Goal: Information Seeking & Learning: Learn about a topic

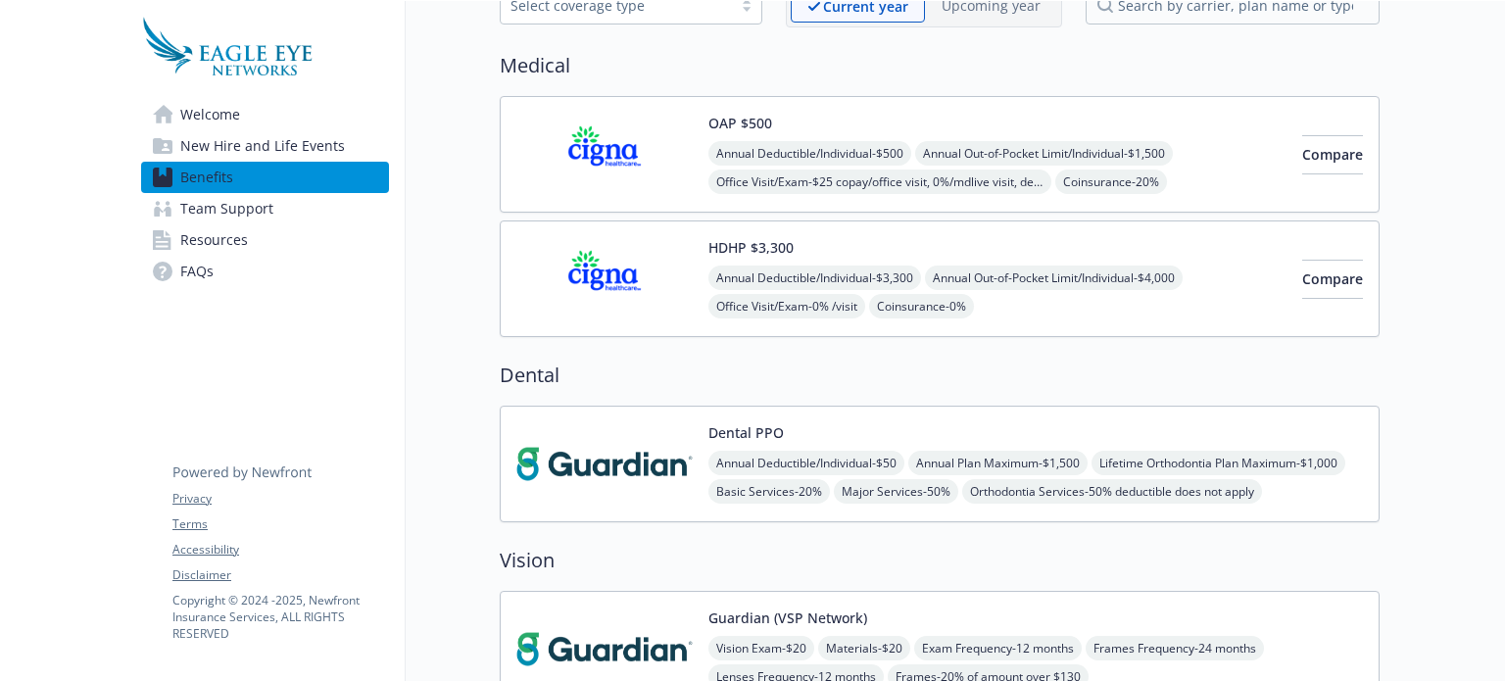
scroll to position [145, 0]
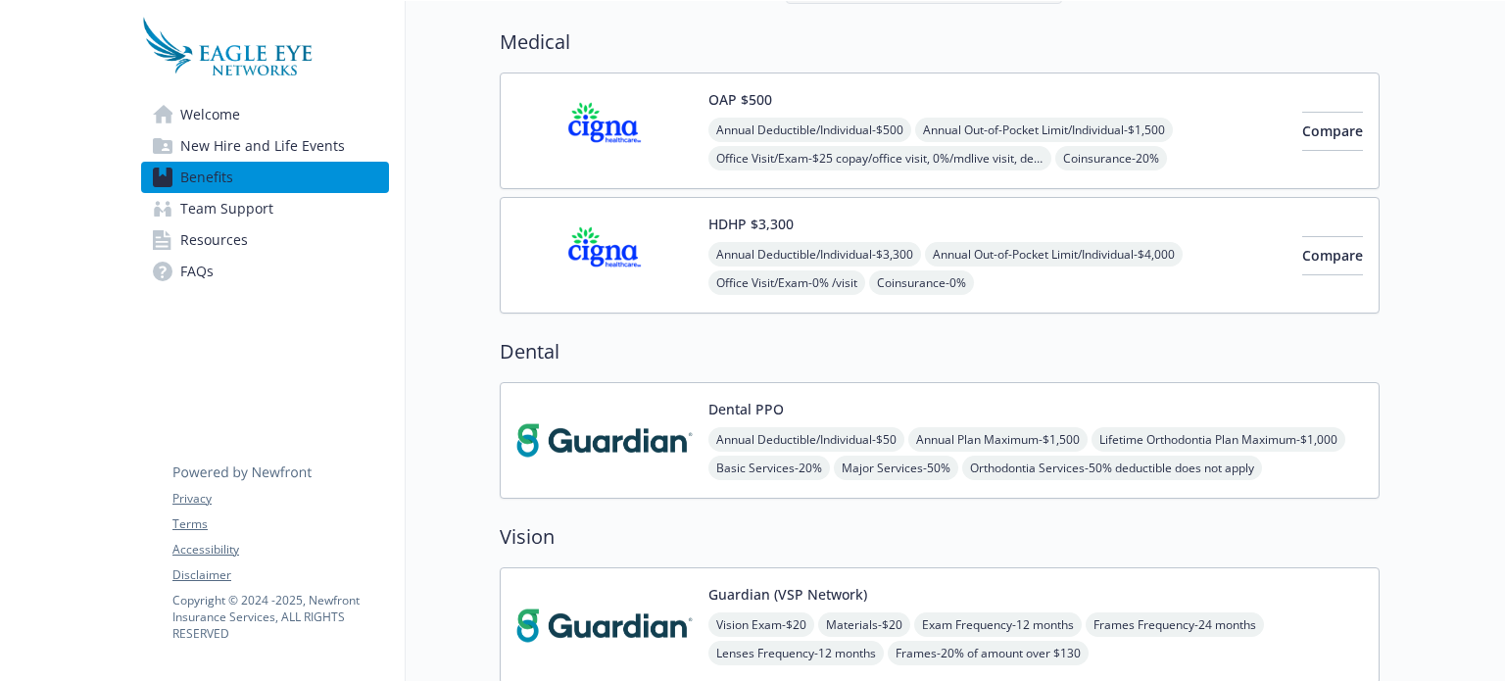
click at [678, 454] on img at bounding box center [604, 440] width 176 height 83
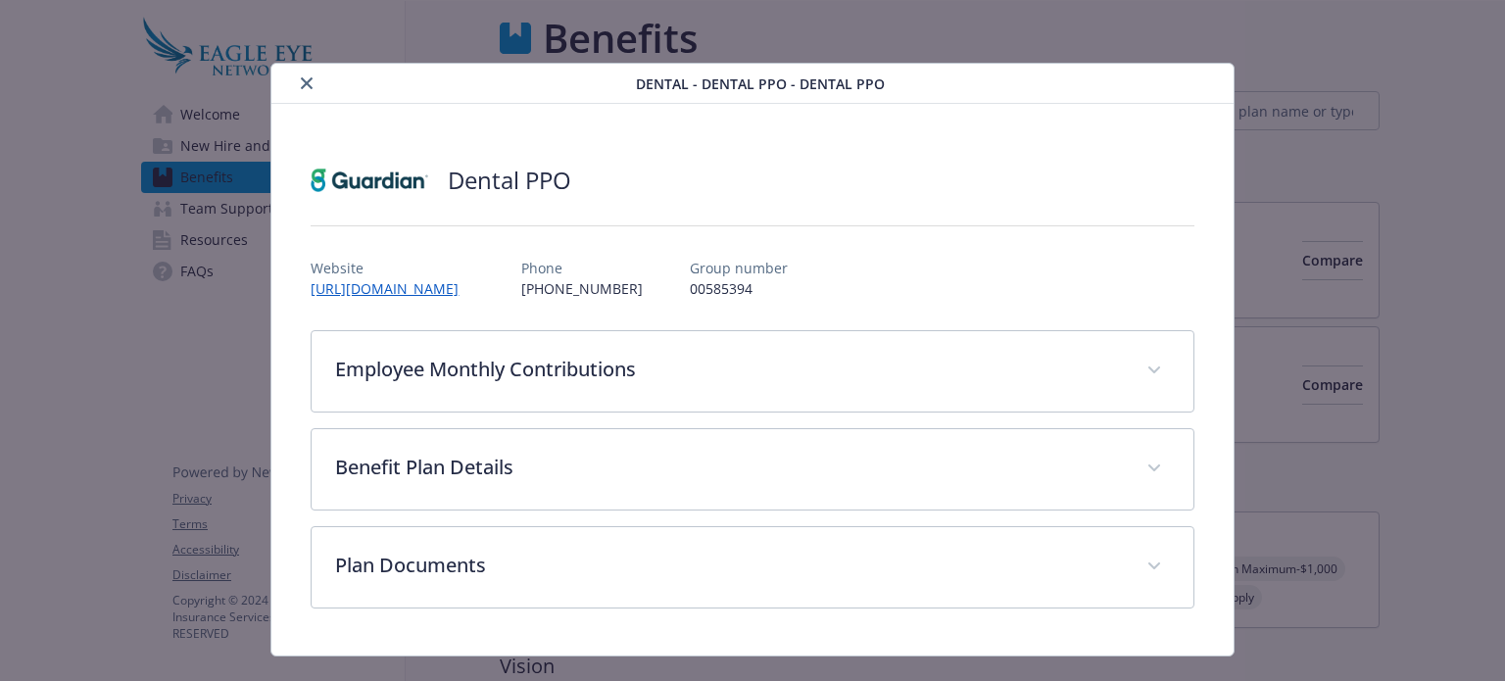
scroll to position [145, 0]
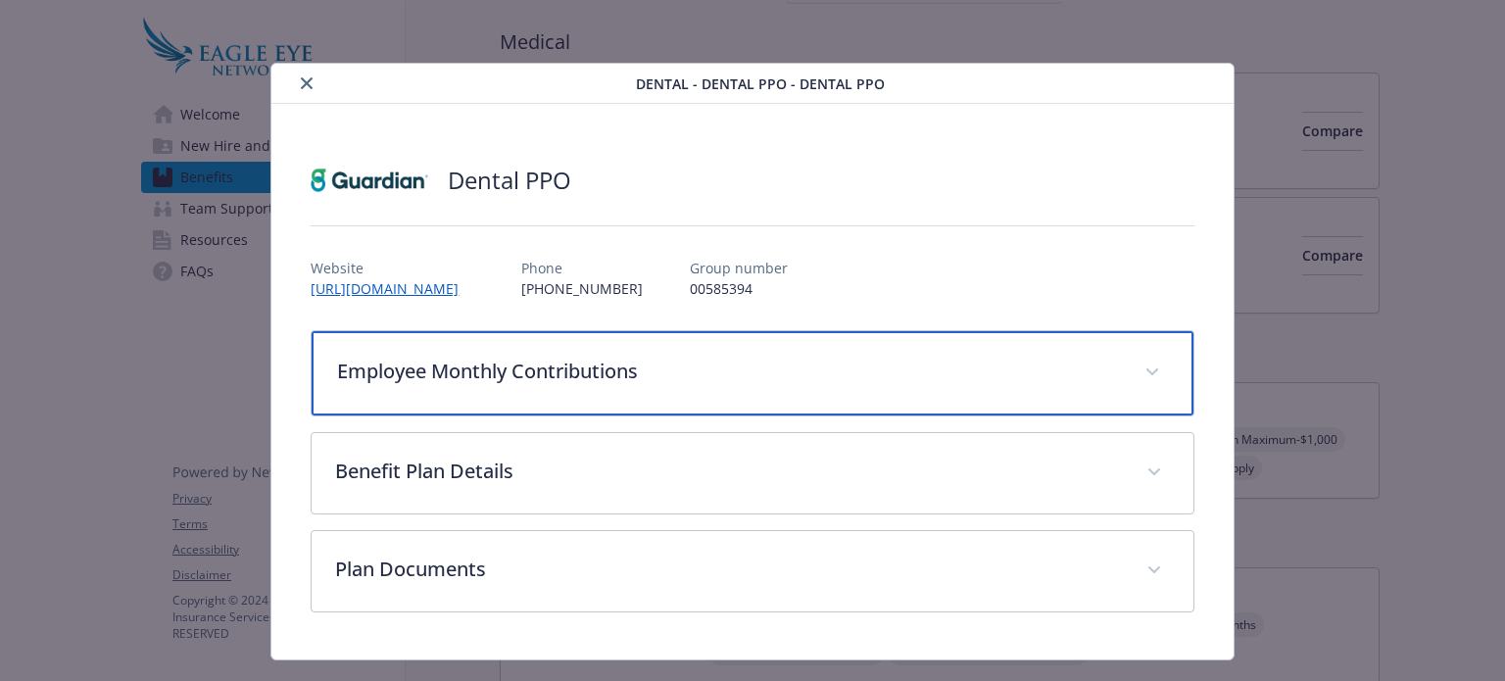
click at [705, 378] on p "Employee Monthly Contributions" at bounding box center [728, 371] width 783 height 29
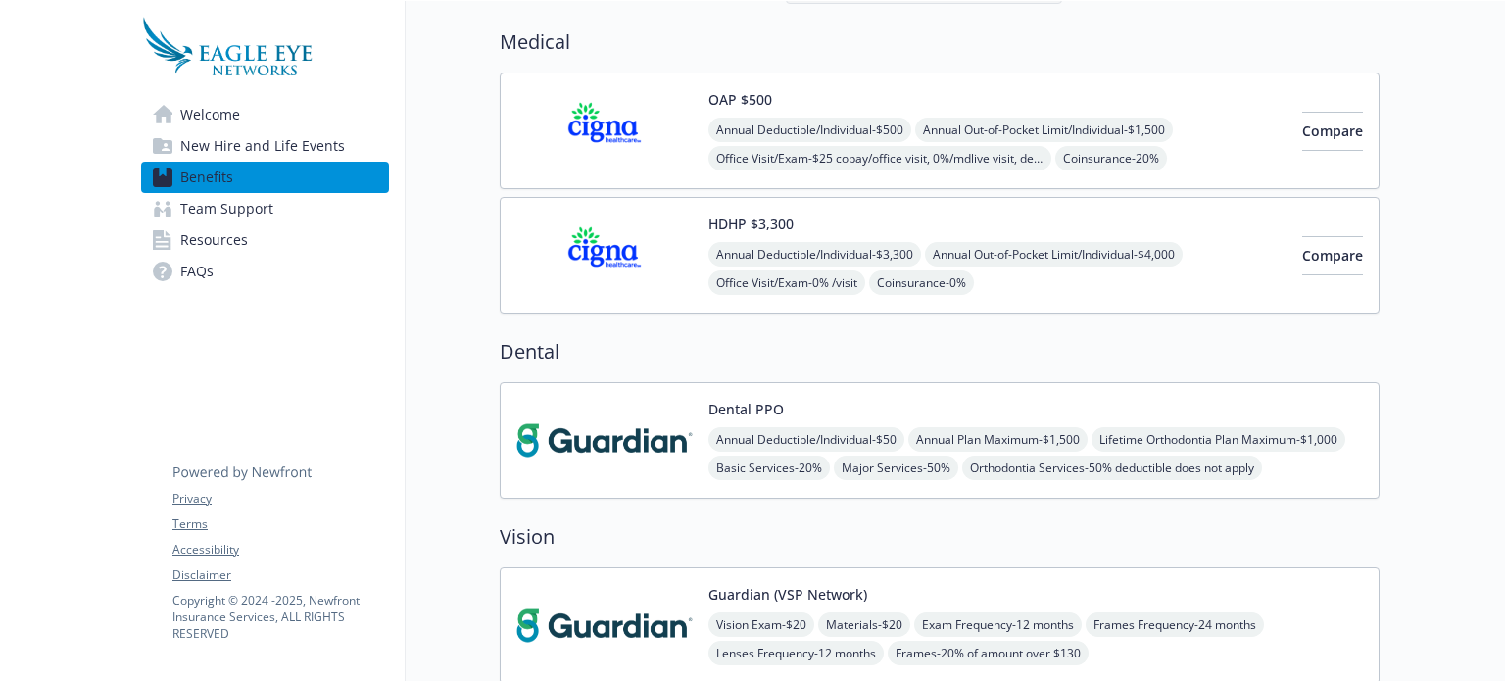
click at [846, 407] on div "Dental PPO Annual Deductible/Individual - $50 Annual Plan Maximum - $1,500 Life…" at bounding box center [1035, 440] width 654 height 83
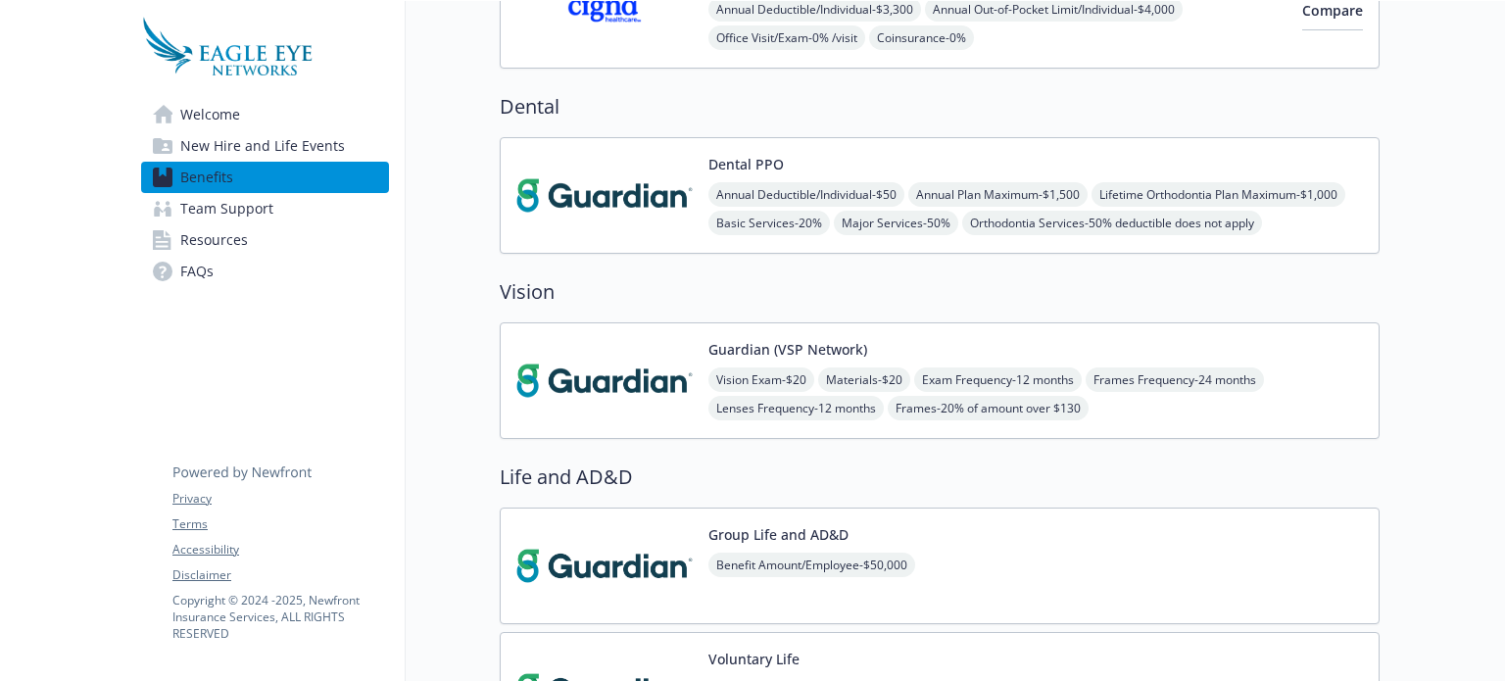
scroll to position [391, 0]
click at [647, 384] on img at bounding box center [604, 379] width 176 height 83
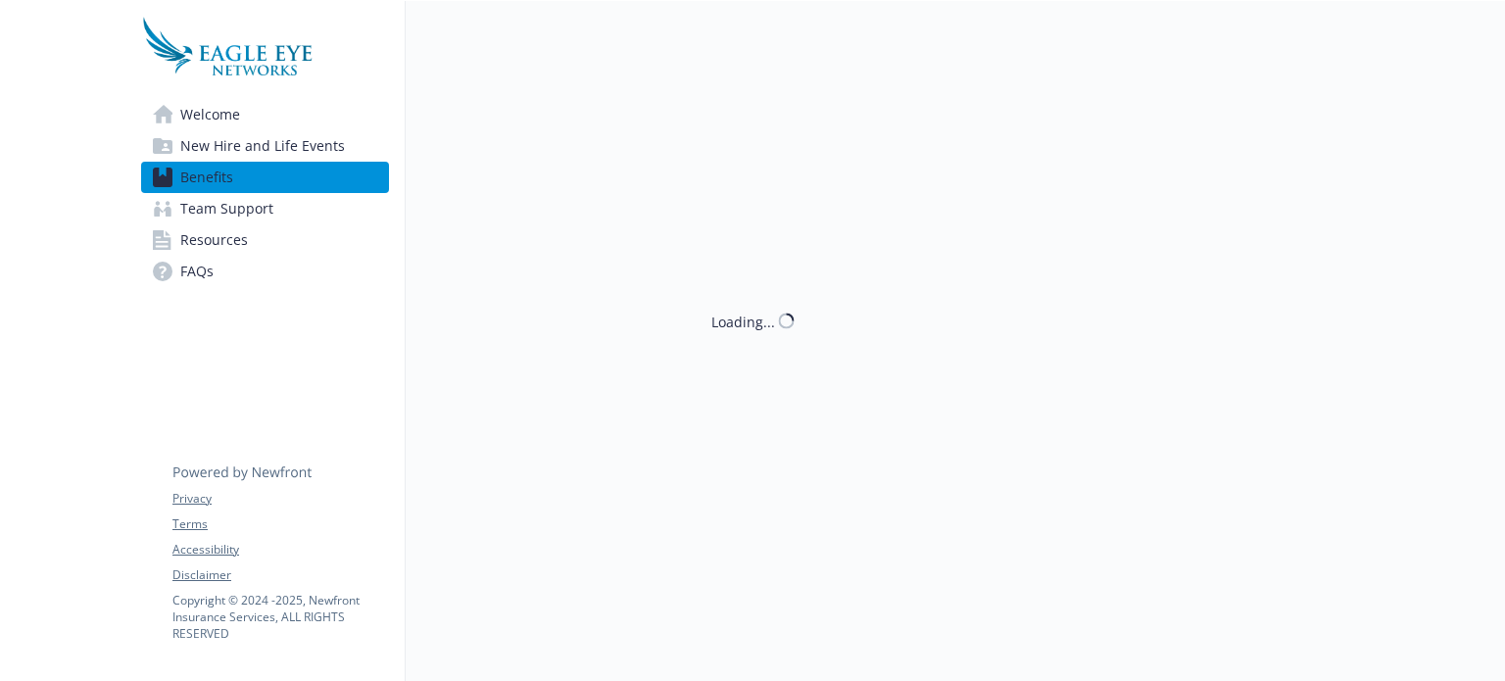
scroll to position [391, 0]
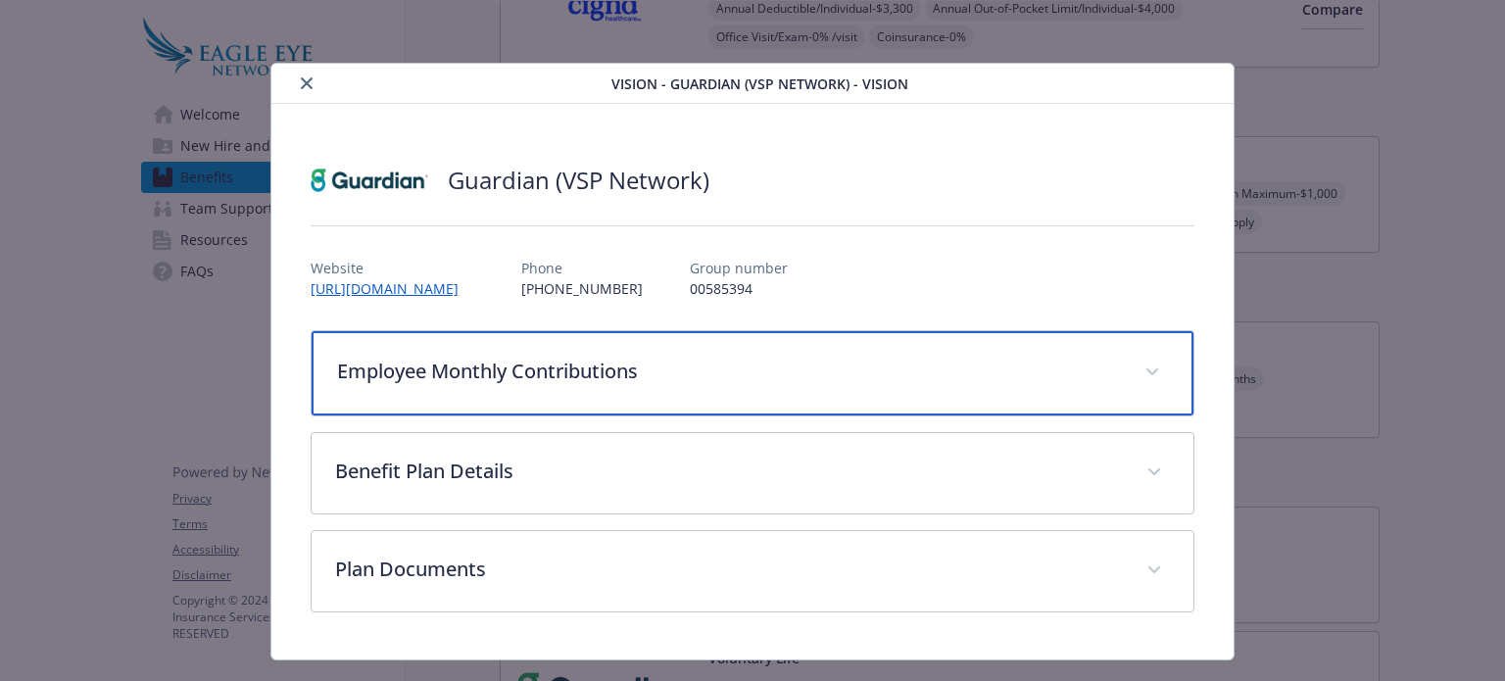
click at [645, 363] on p "Employee Monthly Contributions" at bounding box center [728, 371] width 783 height 29
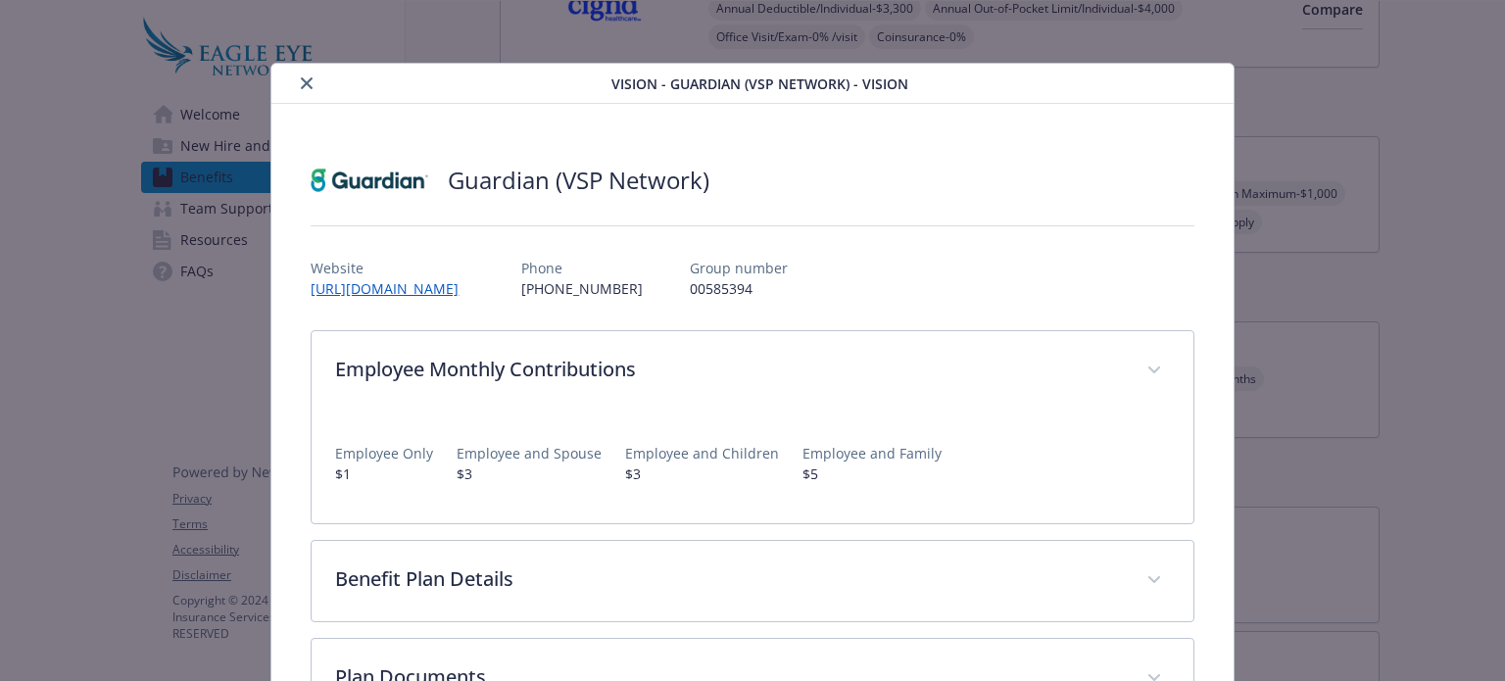
click at [302, 77] on icon "close" at bounding box center [307, 83] width 12 height 12
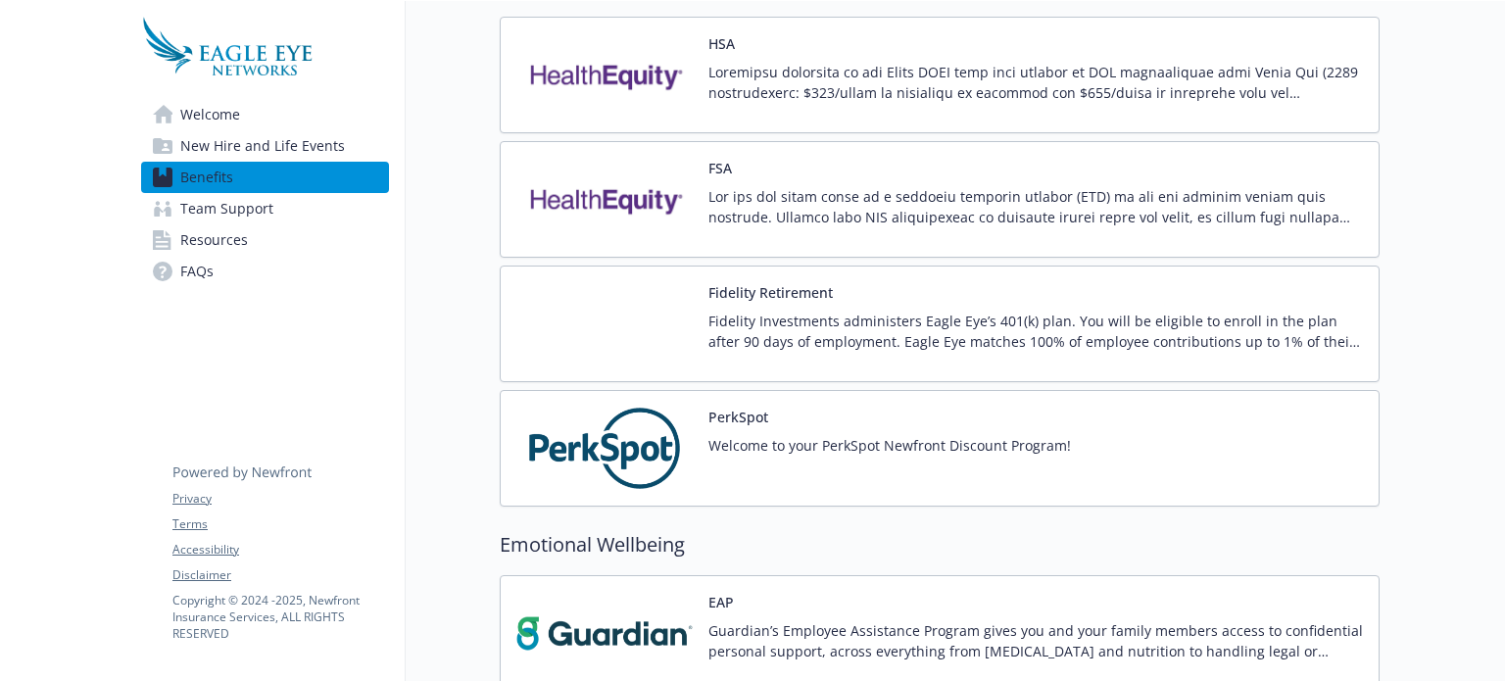
scroll to position [1812, 0]
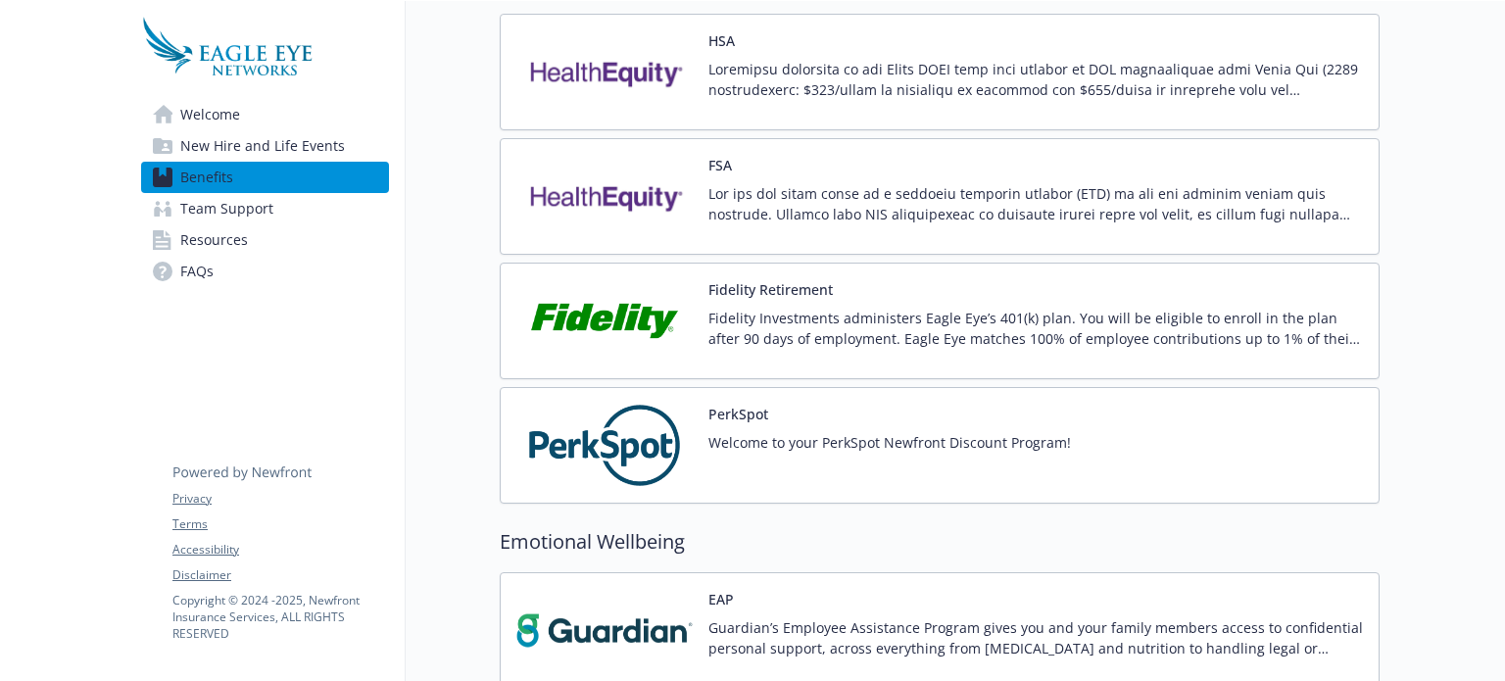
click at [835, 336] on p "Fidelity Investments administers Eagle Eye’s 401(k) plan. You will be eligible …" at bounding box center [1035, 328] width 654 height 41
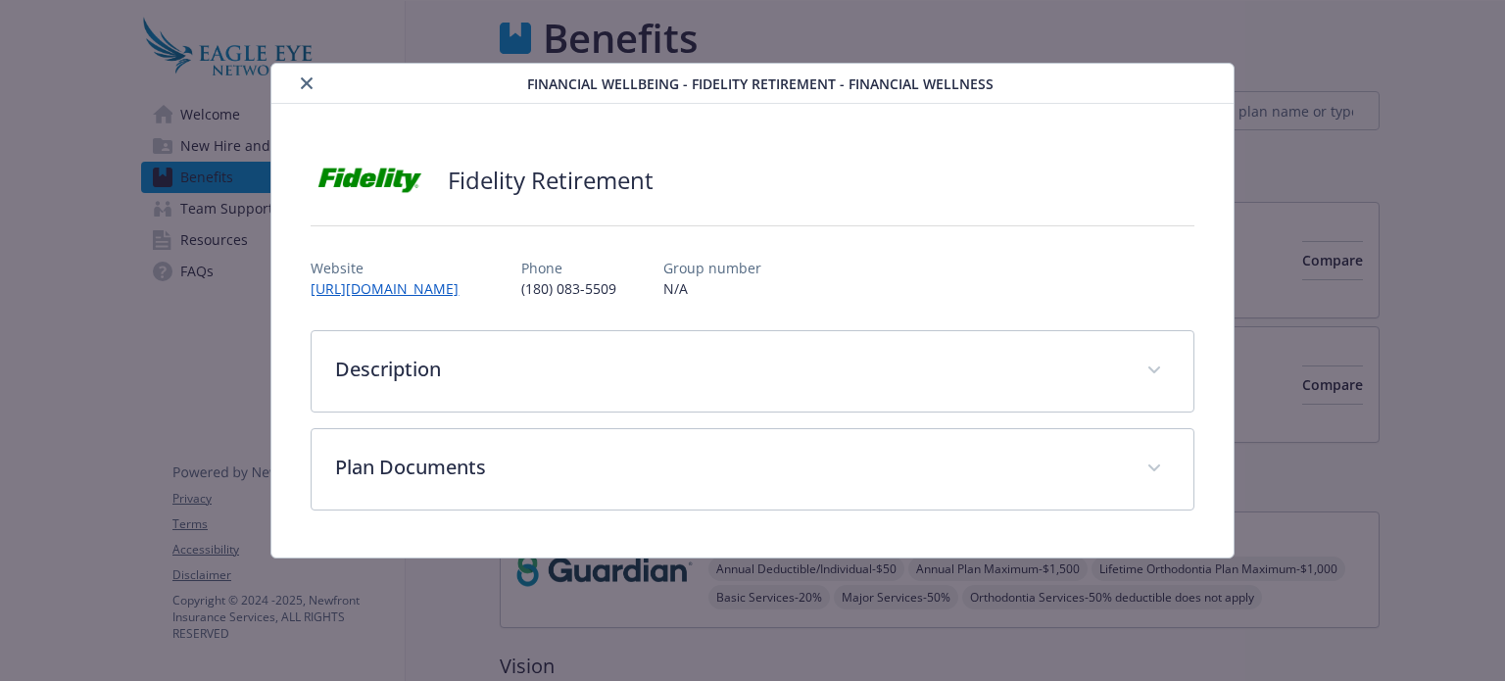
scroll to position [1812, 0]
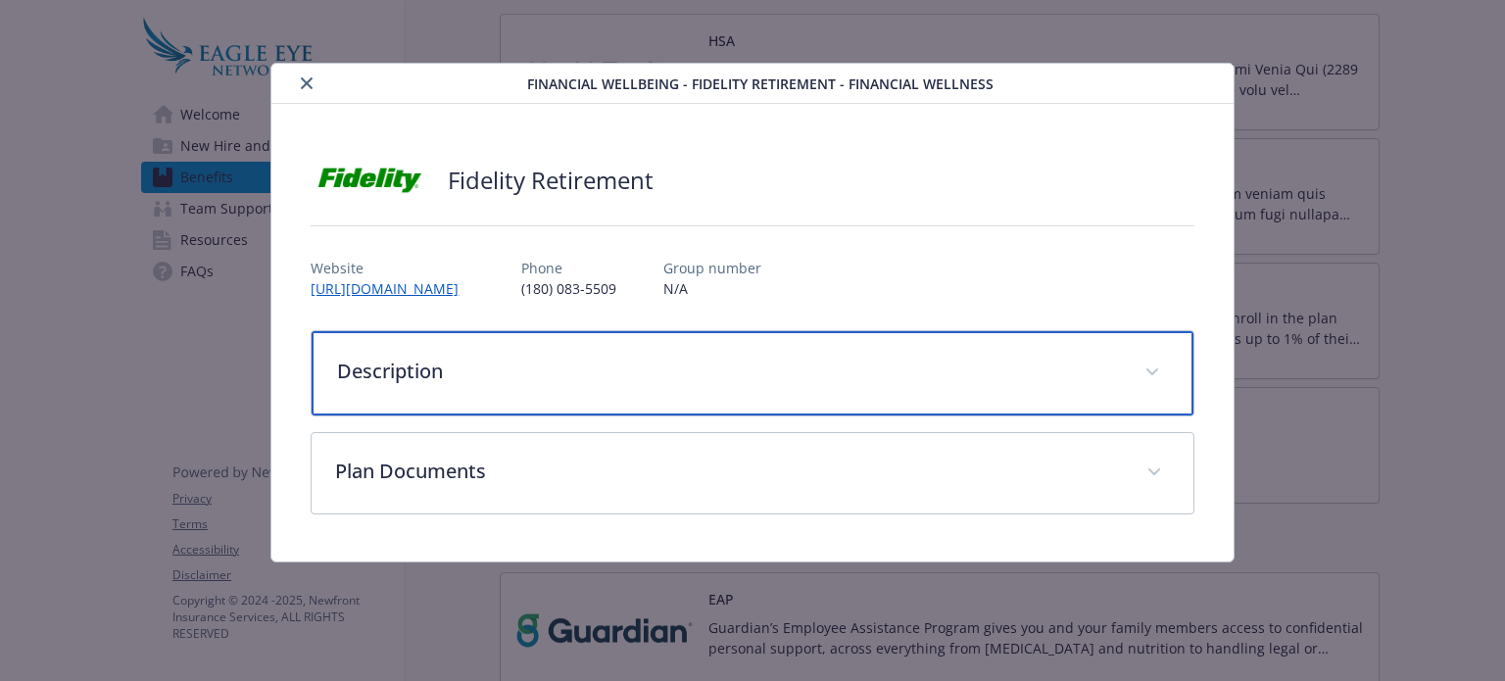
click at [993, 387] on div "Description" at bounding box center [752, 373] width 881 height 84
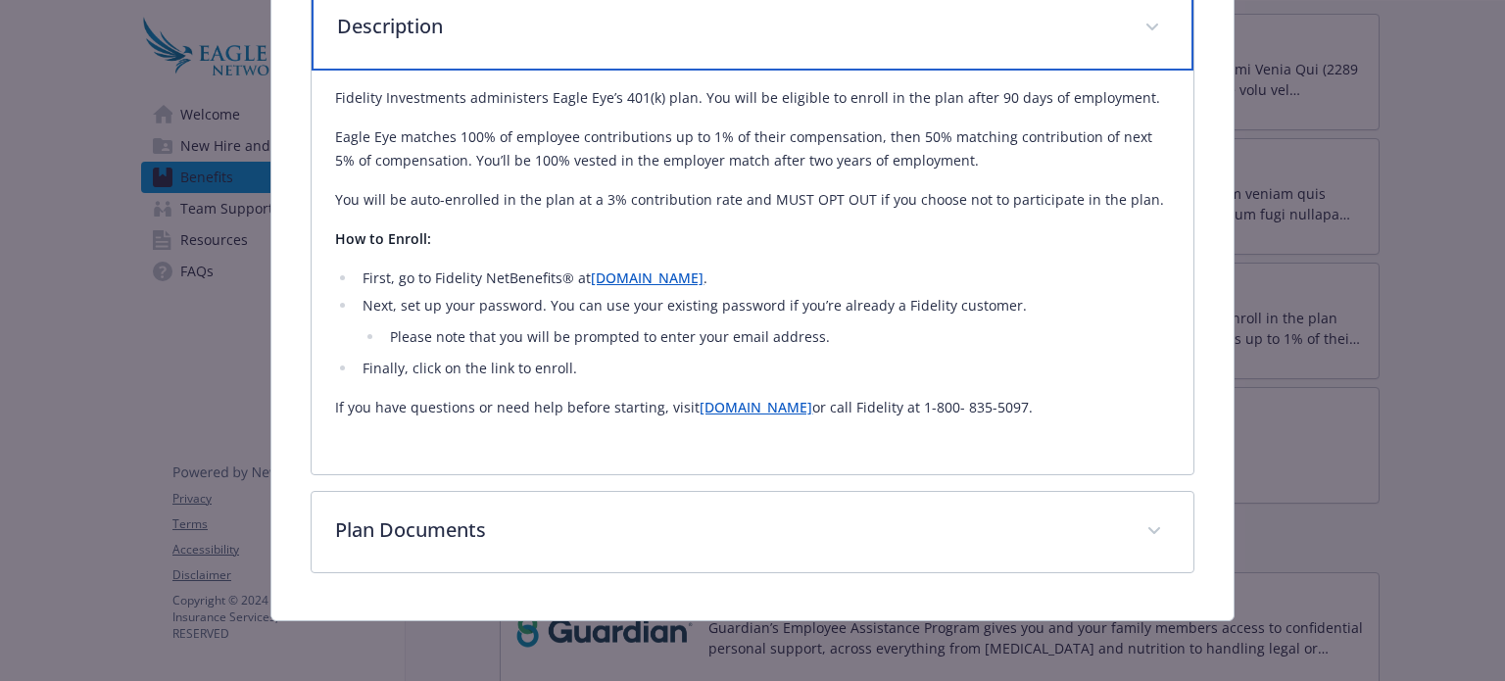
scroll to position [0, 0]
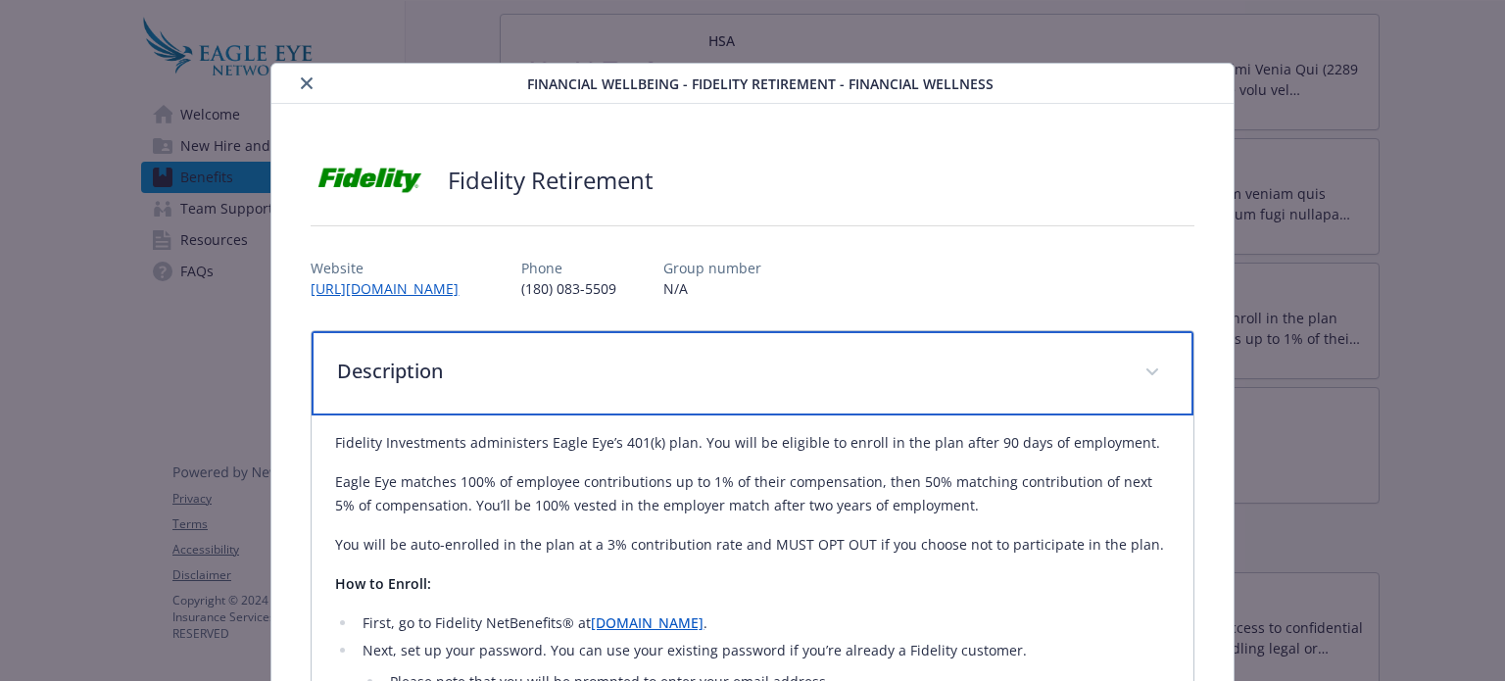
click at [976, 367] on p "Description" at bounding box center [728, 371] width 783 height 29
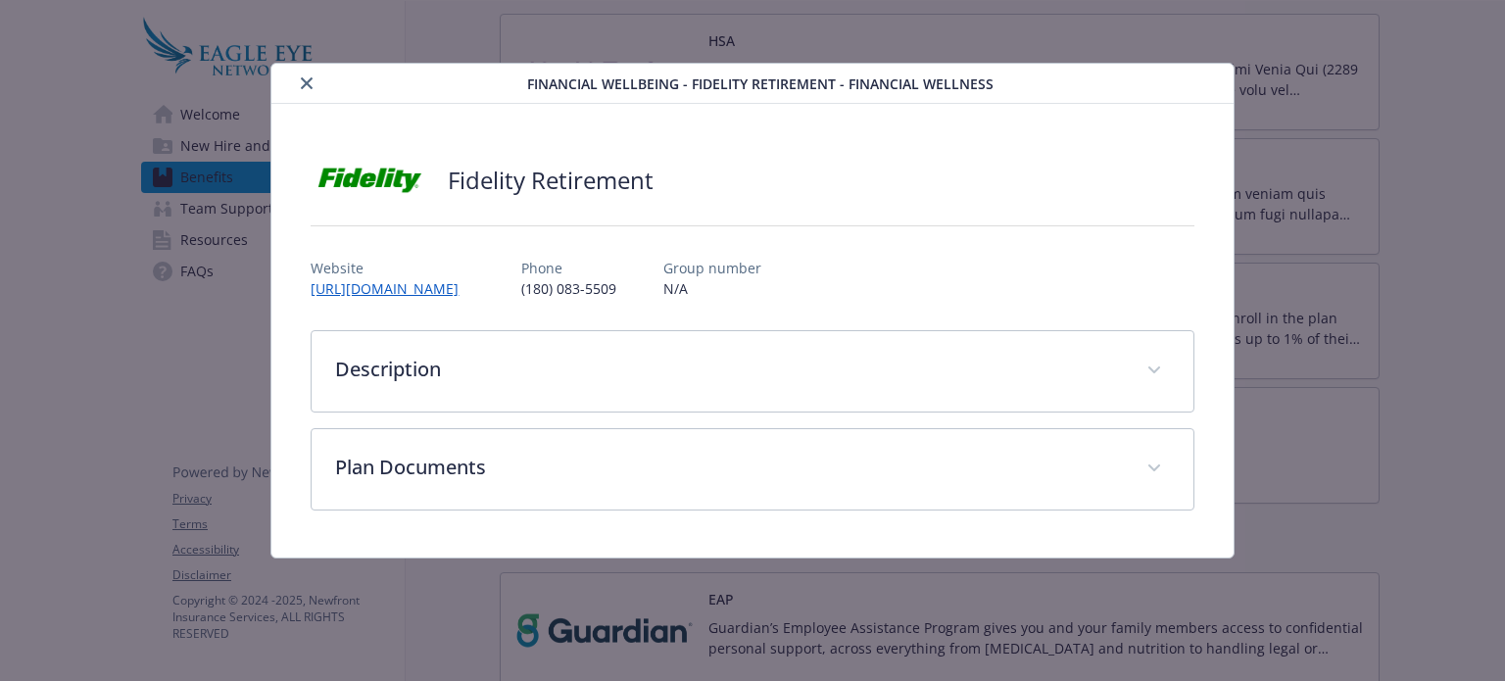
click at [302, 77] on icon "close" at bounding box center [307, 83] width 12 height 12
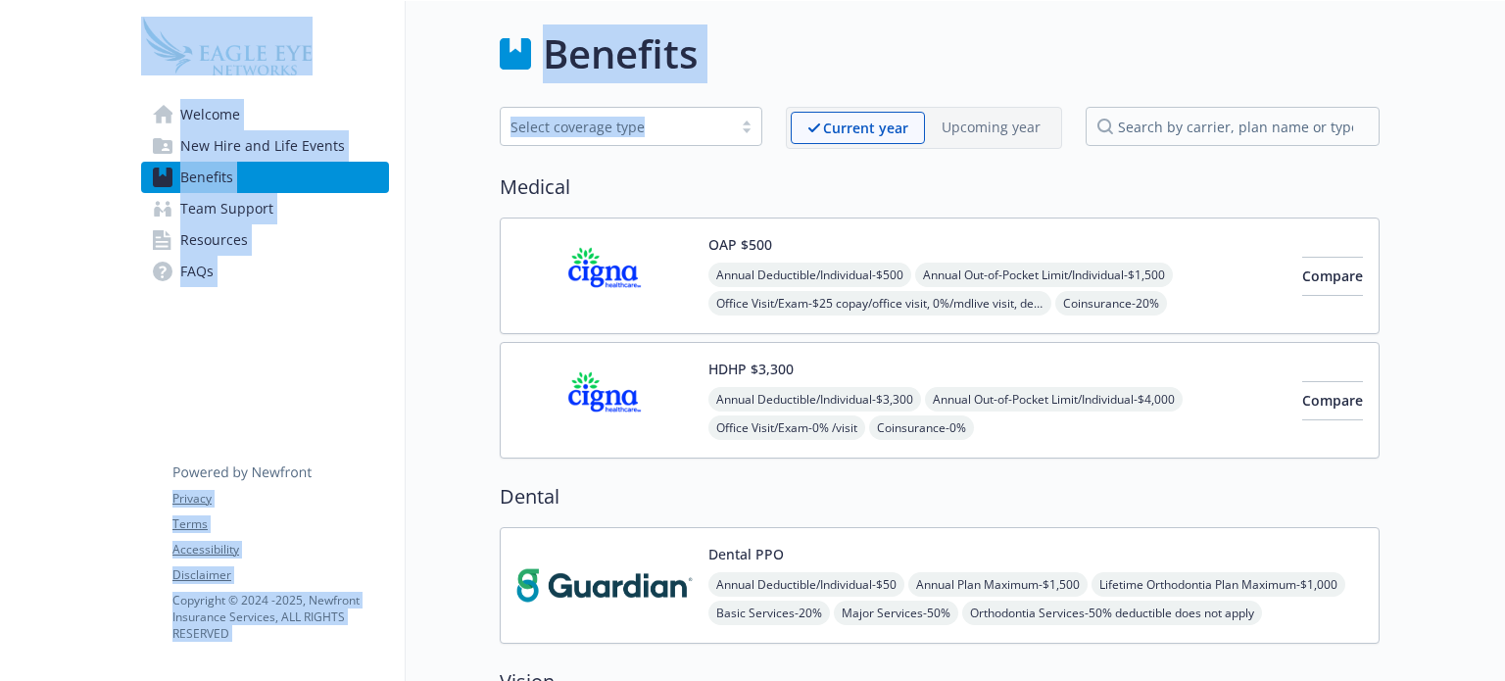
drag, startPoint x: 427, startPoint y: 127, endPoint x: 1017, endPoint y: -119, distance: 639.0
click at [1017, 0] on html "Skip to main content Welcome New Hire and Life Events Benefits Team Support Res…" at bounding box center [752, 340] width 1505 height 681
click at [1006, 46] on div "Benefits" at bounding box center [940, 53] width 880 height 59
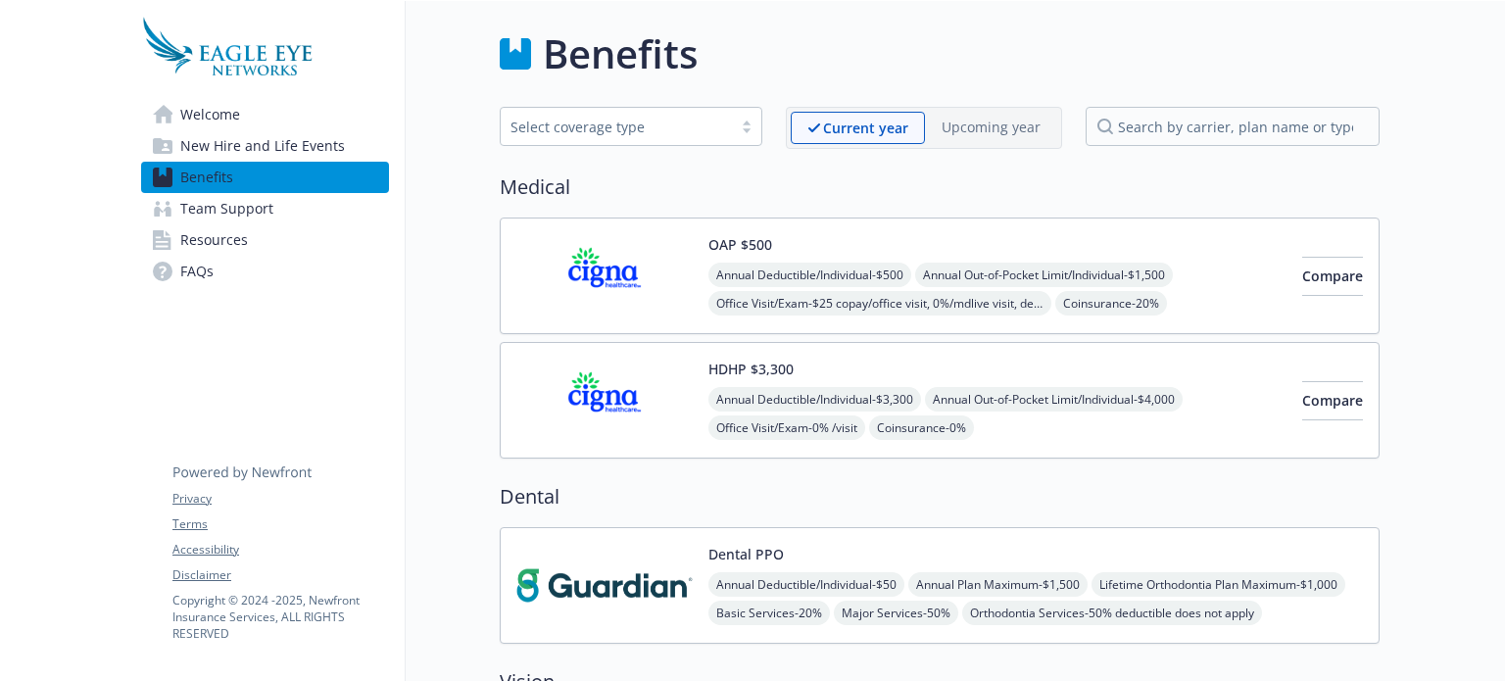
click at [267, 120] on link "Welcome" at bounding box center [265, 114] width 248 height 31
